Goal: Find specific page/section: Find specific page/section

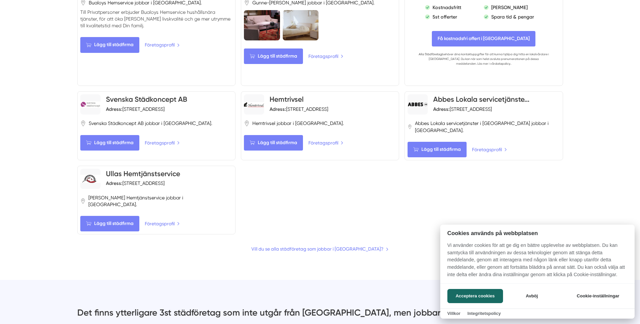
scroll to position [540, 0]
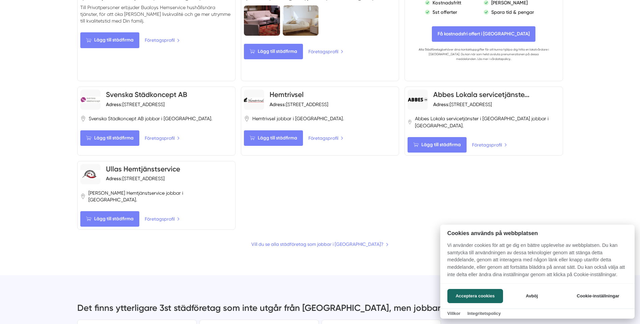
click at [297, 208] on div at bounding box center [320, 162] width 640 height 324
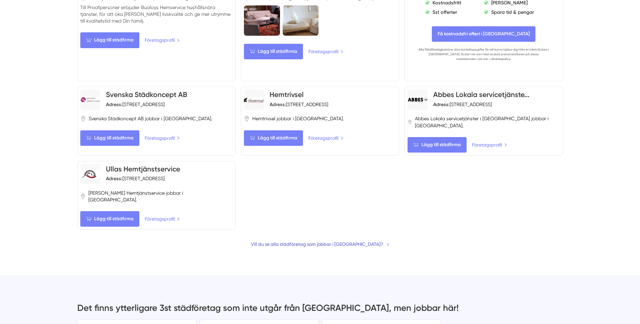
click at [309, 241] on link "Vill du se alla städföretag som jobbar i [GEOGRAPHIC_DATA]?" at bounding box center [320, 244] width 138 height 7
